Goal: Navigation & Orientation: Find specific page/section

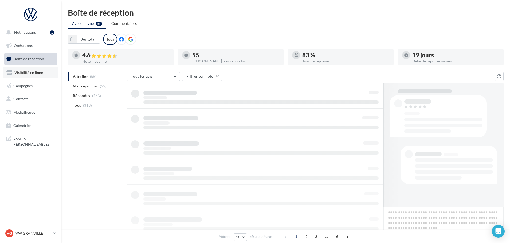
click at [42, 72] on span "Visibilité en ligne" at bounding box center [28, 72] width 29 height 5
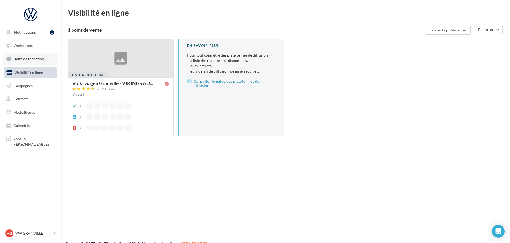
click at [35, 61] on link "Boîte de réception" at bounding box center [30, 58] width 55 height 11
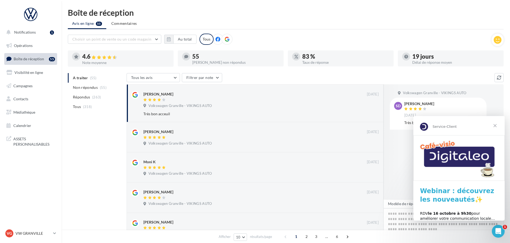
click at [497, 127] on span "Fermer" at bounding box center [495, 125] width 19 height 19
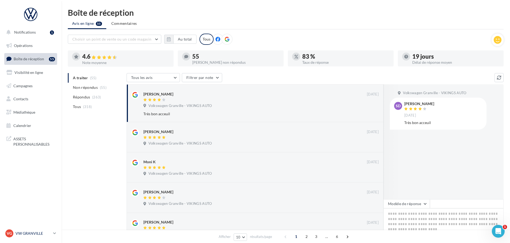
drag, startPoint x: 24, startPoint y: 234, endPoint x: 26, endPoint y: 229, distance: 6.2
click at [24, 234] on p "VW GRANVILLE" at bounding box center [33, 233] width 36 height 5
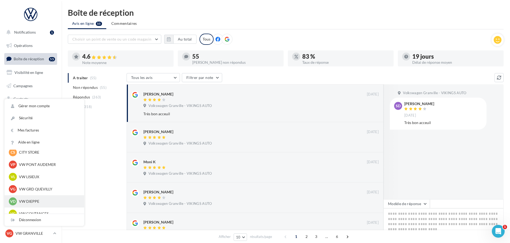
scroll to position [107, 0]
click at [38, 198] on p "VW DIEPPE" at bounding box center [48, 199] width 59 height 5
